Goal: Task Accomplishment & Management: Manage account settings

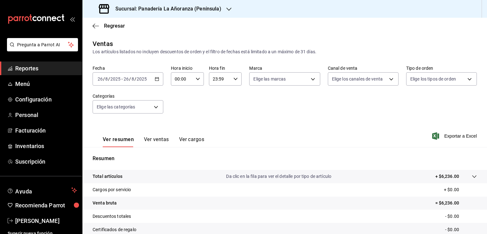
scroll to position [64, 0]
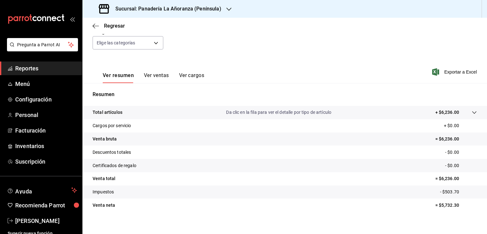
click at [15, 66] on link "Reportes" at bounding box center [41, 68] width 82 height 14
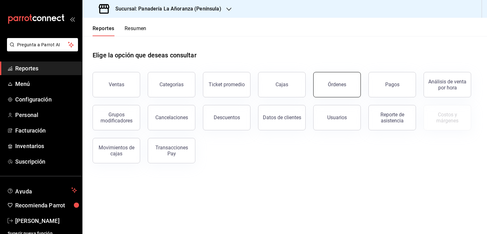
click at [330, 81] on button "Órdenes" at bounding box center [337, 84] width 48 height 25
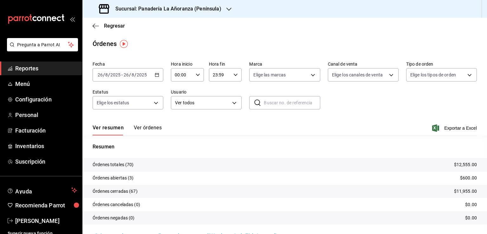
click at [223, 7] on div "Sucursal: Panadería La Añoranza (Península)" at bounding box center [160, 9] width 146 height 18
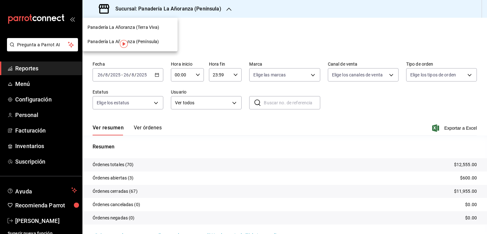
click at [138, 31] on div "Panadería La Añoranza (Terra Viva)" at bounding box center [129, 27] width 95 height 14
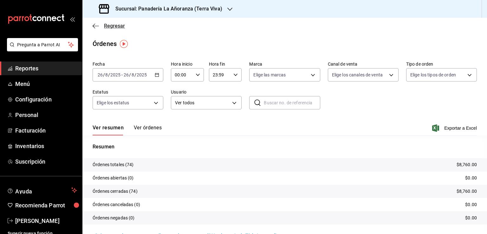
click at [94, 27] on icon "button" at bounding box center [96, 26] width 6 height 6
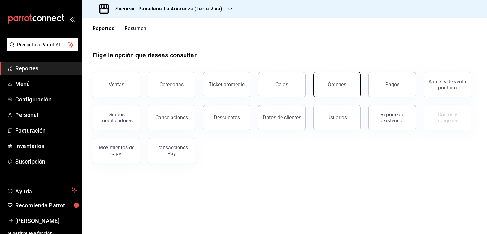
click at [344, 94] on button "Órdenes" at bounding box center [337, 84] width 48 height 25
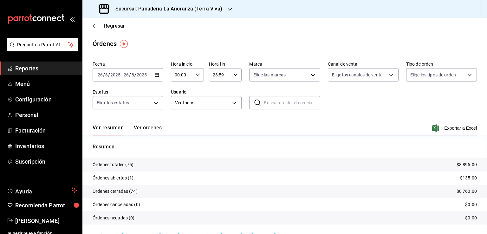
click at [226, 12] on div "Sucursal: Panadería La Añoranza (Terra Viva)" at bounding box center [160, 9] width 147 height 18
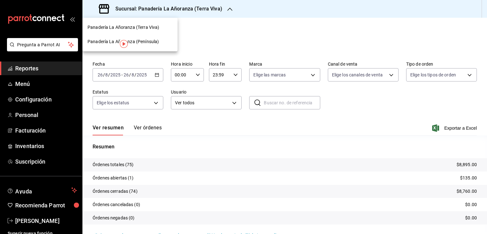
click at [149, 38] on span "Panadería La Añoranza (Península)" at bounding box center [122, 41] width 71 height 7
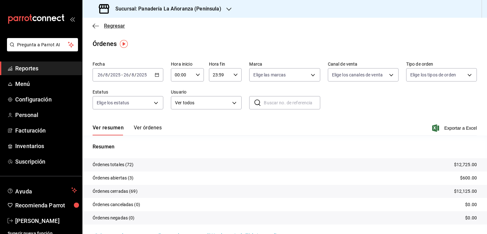
click at [95, 26] on icon "button" at bounding box center [96, 26] width 6 height 6
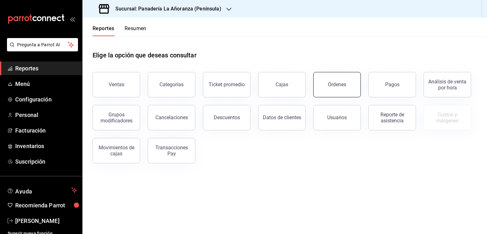
click at [347, 95] on button "Órdenes" at bounding box center [337, 84] width 48 height 25
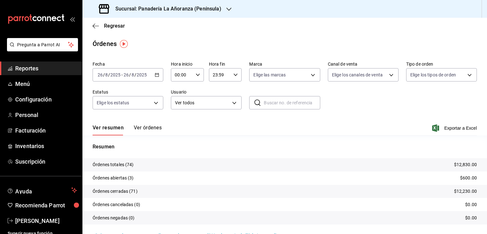
click at [226, 9] on icon "button" at bounding box center [228, 9] width 5 height 5
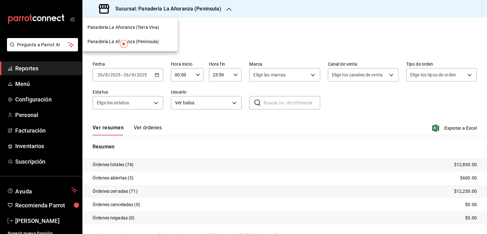
click at [146, 26] on span "Panadería La Añoranza (Terra Viva)" at bounding box center [123, 27] width 72 height 7
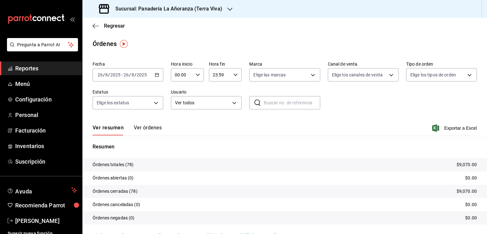
click at [35, 69] on span "Reportes" at bounding box center [46, 68] width 62 height 9
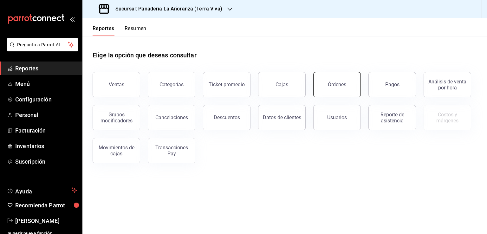
click at [336, 85] on div "Órdenes" at bounding box center [337, 84] width 18 height 6
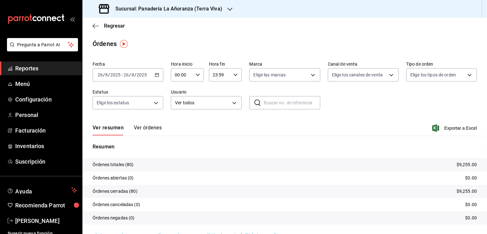
click at [207, 7] on h3 "Sucursal: Panadería La Añoranza (Terra Viva)" at bounding box center [166, 9] width 112 height 8
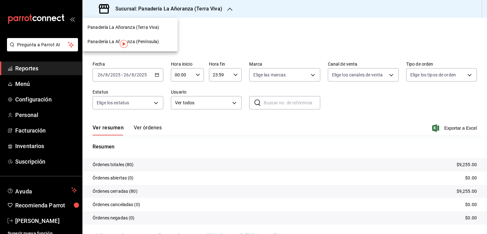
click at [147, 39] on span "Panadería La Añoranza (Península)" at bounding box center [122, 41] width 71 height 7
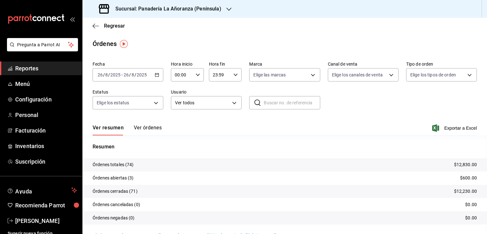
click at [106, 71] on div "[DATE] [DATE] - [DATE] [DATE]" at bounding box center [128, 74] width 71 height 13
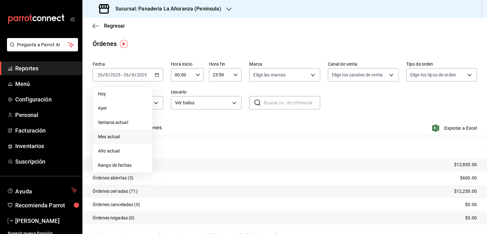
click at [100, 135] on span "Mes actual" at bounding box center [122, 136] width 49 height 7
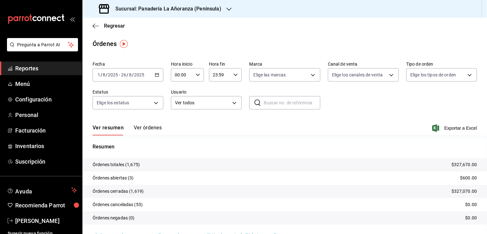
click at [206, 8] on h3 "Sucursal: Panadería La Añoranza (Península)" at bounding box center [165, 9] width 111 height 8
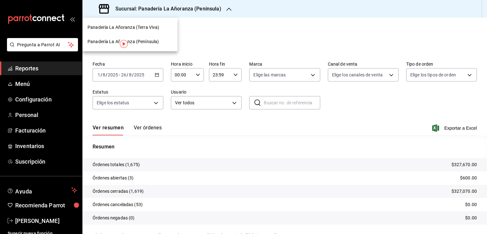
click at [154, 30] on span "Panadería La Añoranza (Terra Viva)" at bounding box center [123, 27] width 72 height 7
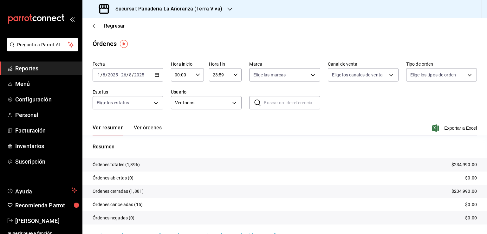
click at [89, 24] on div "Regresar" at bounding box center [284, 26] width 404 height 16
click at [94, 26] on icon "button" at bounding box center [96, 26] width 6 height 6
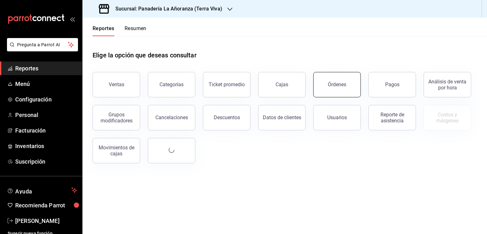
click at [322, 81] on button "Órdenes" at bounding box center [337, 84] width 48 height 25
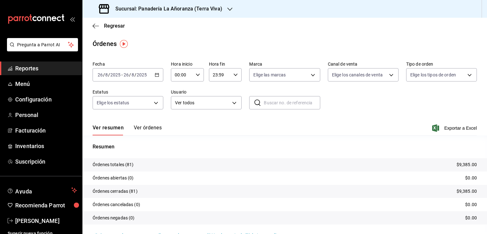
click at [223, 7] on div "Sucursal: Panadería La Añoranza (Terra Viva)" at bounding box center [160, 9] width 147 height 18
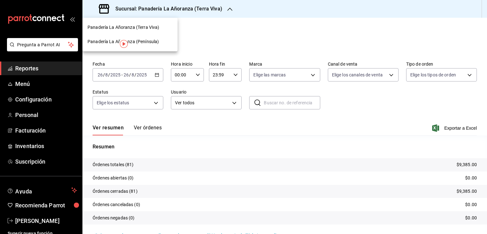
click at [159, 43] on div "Panadería La Añoranza (Península)" at bounding box center [129, 41] width 85 height 7
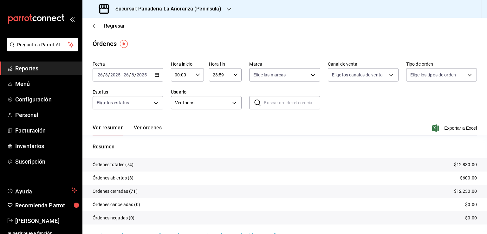
click at [94, 29] on div "Regresar" at bounding box center [284, 26] width 404 height 16
click at [98, 27] on icon "button" at bounding box center [96, 26] width 6 height 6
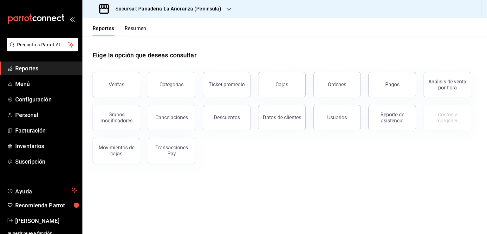
click at [135, 29] on button "Resumen" at bounding box center [136, 30] width 22 height 11
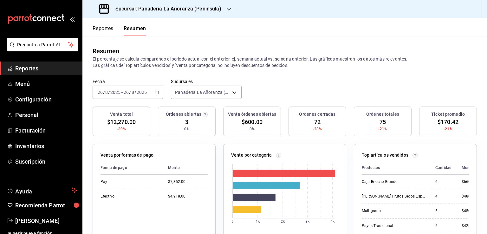
click at [220, 10] on div "Sucursal: Panadería La Añoranza (Península)" at bounding box center [160, 9] width 146 height 18
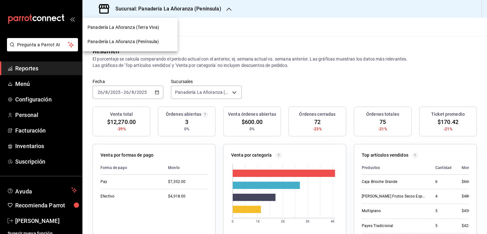
click at [153, 26] on span "Panadería La Añoranza (Terra Viva)" at bounding box center [123, 27] width 72 height 7
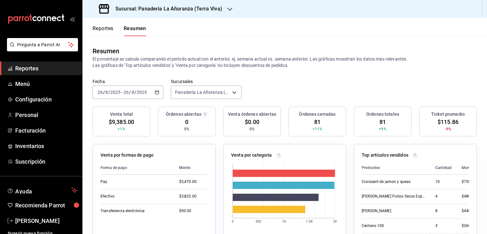
click at [104, 29] on button "Reportes" at bounding box center [103, 30] width 21 height 11
